Goal: Information Seeking & Learning: Find specific page/section

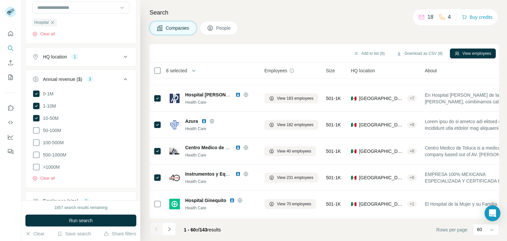
scroll to position [198, 0]
click at [37, 130] on icon at bounding box center [36, 129] width 8 height 8
click at [35, 128] on icon at bounding box center [36, 129] width 7 height 7
click at [38, 129] on icon at bounding box center [36, 129] width 8 height 8
click at [37, 140] on icon at bounding box center [36, 141] width 8 height 8
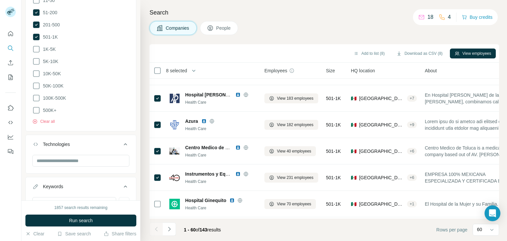
scroll to position [429, 0]
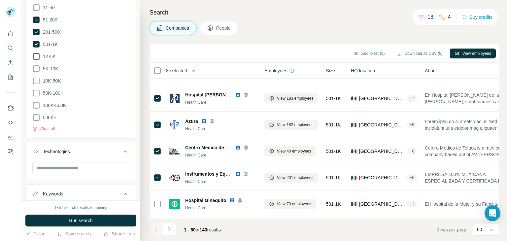
click at [37, 55] on icon at bounding box center [36, 57] width 8 height 8
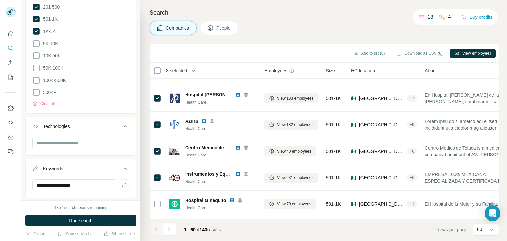
scroll to position [469, 0]
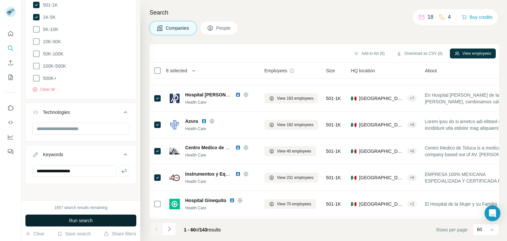
click at [73, 219] on span "Run search" at bounding box center [81, 220] width 24 height 7
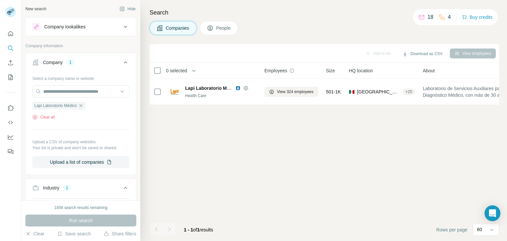
click at [122, 61] on icon at bounding box center [126, 62] width 8 height 8
